Goal: Task Accomplishment & Management: Manage account settings

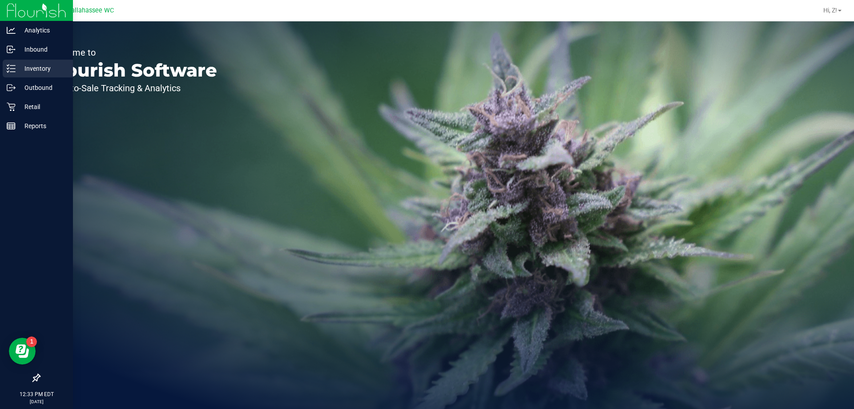
click at [40, 71] on p "Inventory" at bounding box center [42, 68] width 53 height 11
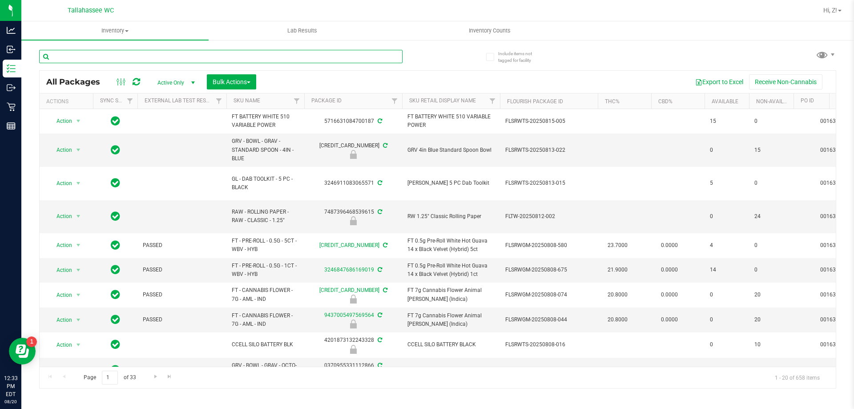
click at [148, 56] on input "text" at bounding box center [220, 56] width 363 height 13
type input "P"
type input "GPE"
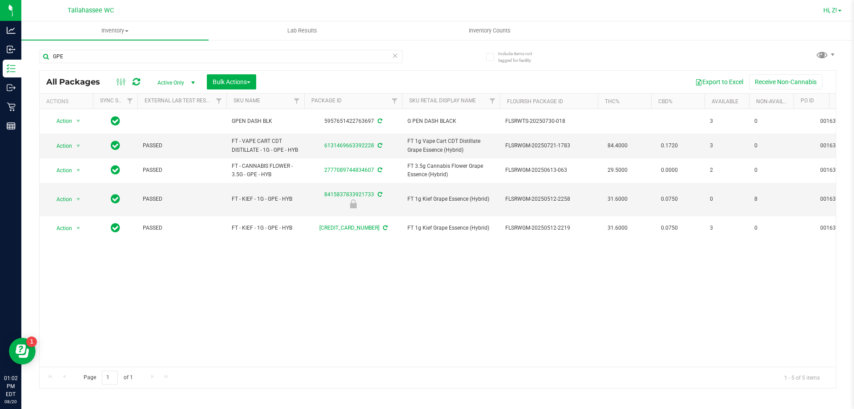
click at [834, 10] on span "Hi, Z!" at bounding box center [830, 10] width 14 height 7
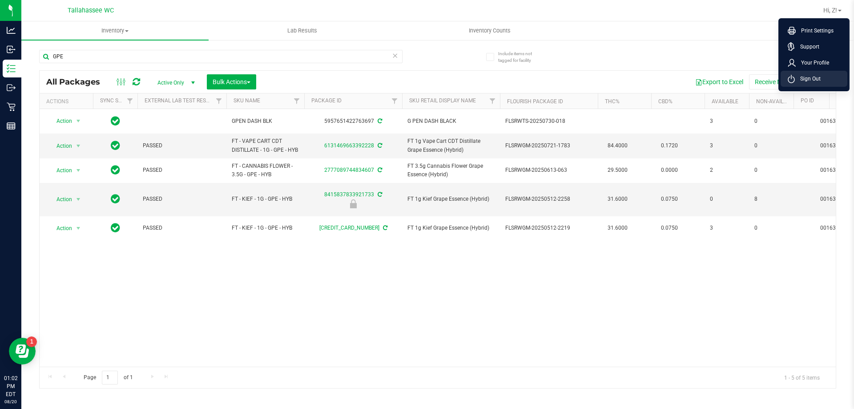
click at [800, 75] on span "Sign Out" at bounding box center [808, 78] width 26 height 9
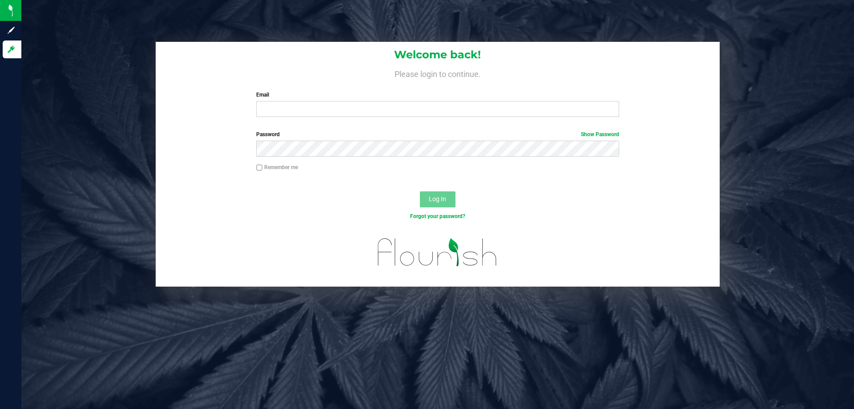
click at [365, 118] on div "Welcome back! Please login to continue. Email Required Please format your email…" at bounding box center [438, 83] width 564 height 82
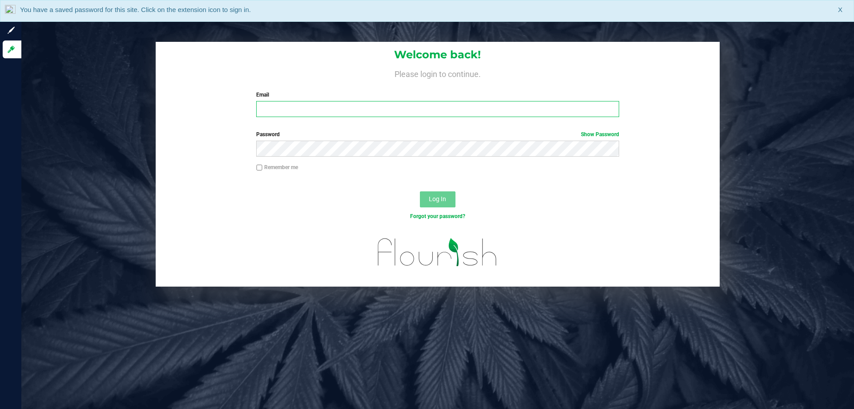
click at [364, 110] on input "Email" at bounding box center [437, 109] width 363 height 16
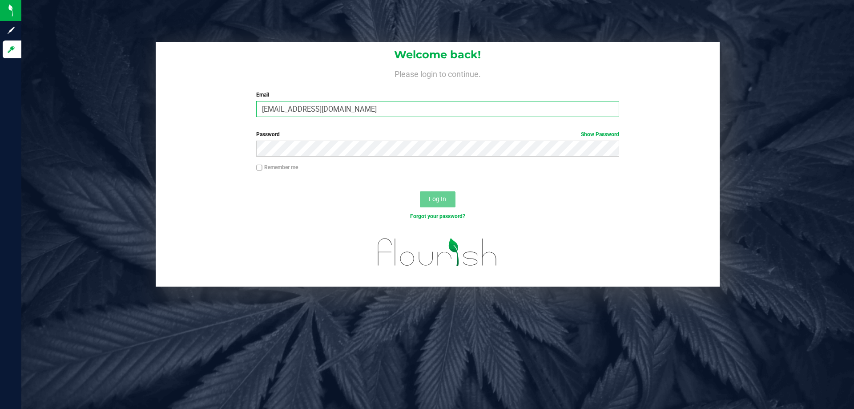
type input "[EMAIL_ADDRESS][DOMAIN_NAME]"
click at [420, 191] on button "Log In" at bounding box center [438, 199] width 36 height 16
